Goal: Book appointment/travel/reservation

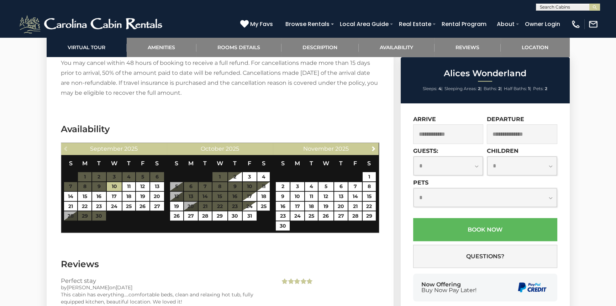
scroll to position [1211, 0]
click at [545, 6] on input "text" at bounding box center [568, 8] width 62 height 7
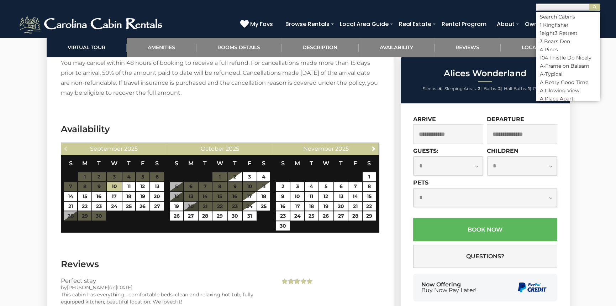
click at [559, 6] on input "text" at bounding box center [568, 8] width 62 height 7
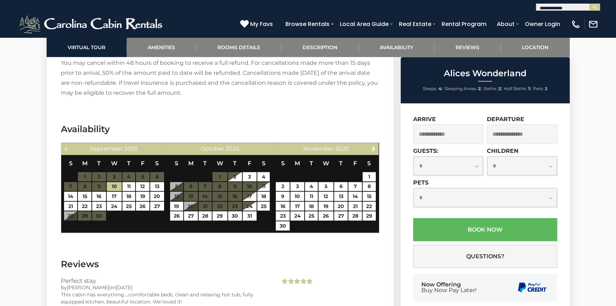
type input "**********"
click at [598, 5] on button "submit" at bounding box center [595, 7] width 11 height 7
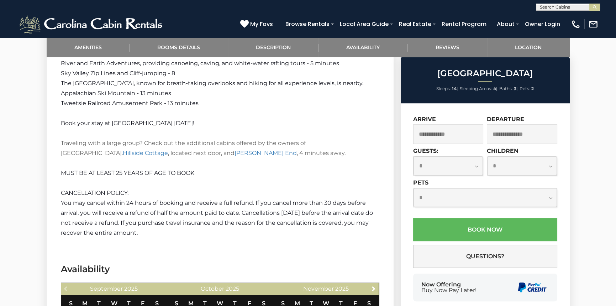
scroll to position [1389, 0]
